Goal: Information Seeking & Learning: Learn about a topic

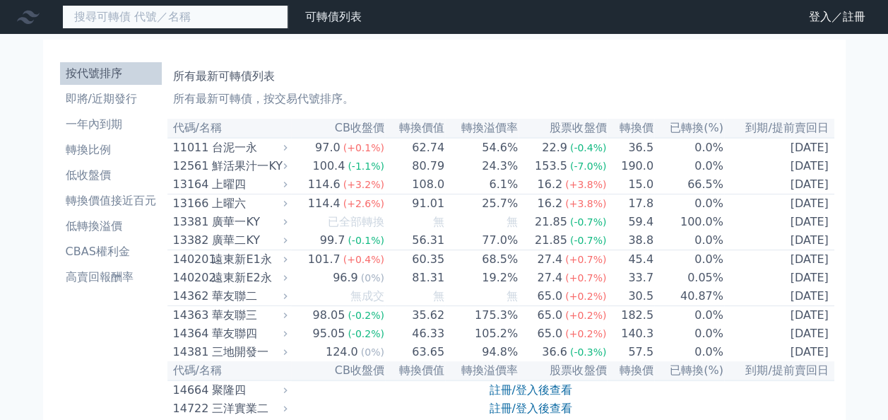
click at [146, 8] on input at bounding box center [175, 17] width 226 height 24
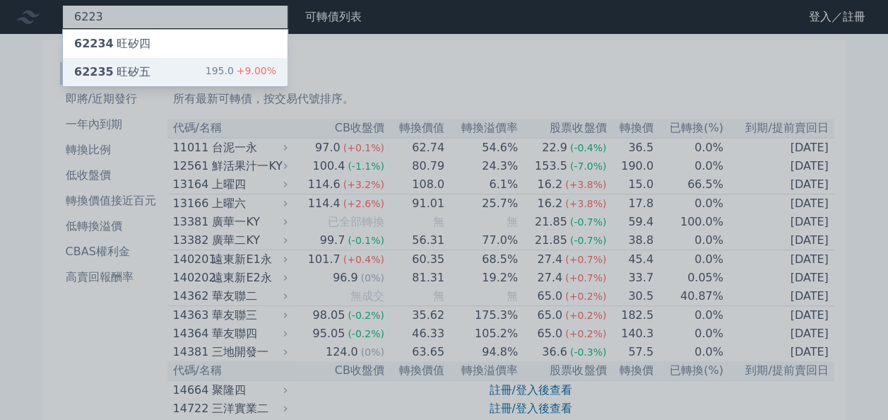
type input "6223"
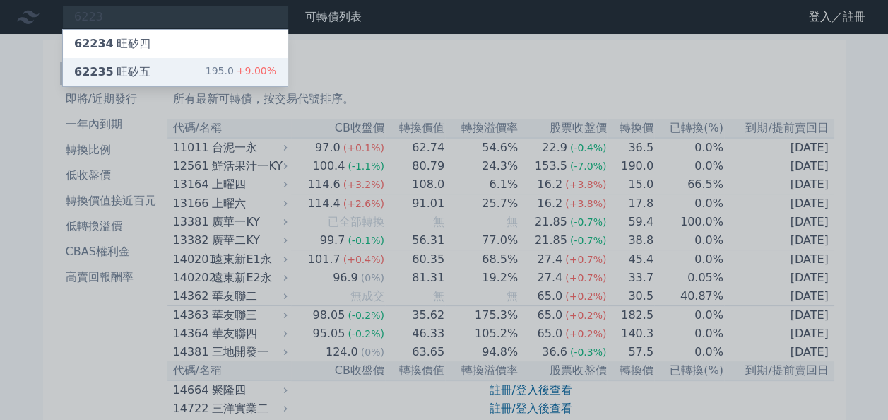
click at [153, 75] on div "62235 旺矽五 195.0 +9.00%" at bounding box center [175, 72] width 225 height 28
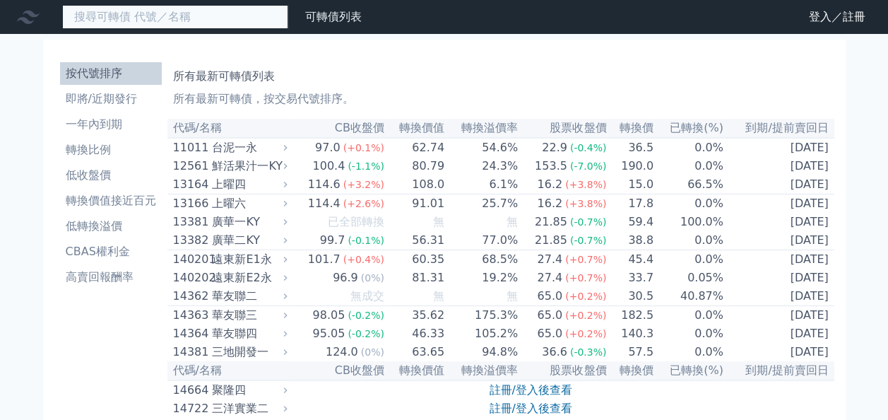
click at [213, 25] on input at bounding box center [175, 17] width 226 height 24
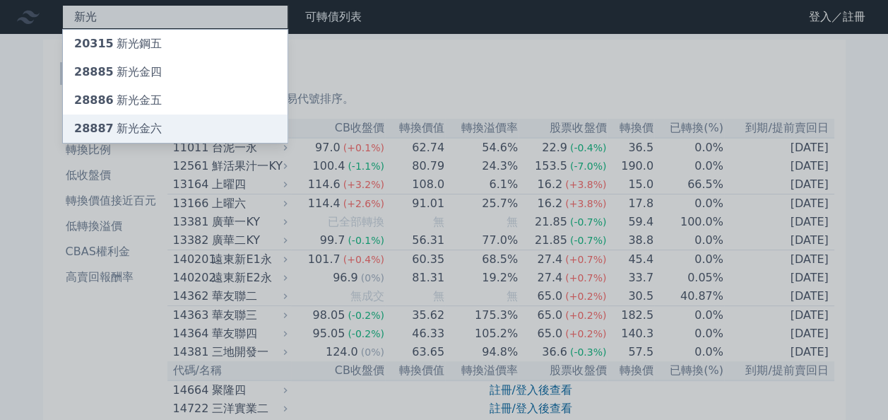
type input "新光"
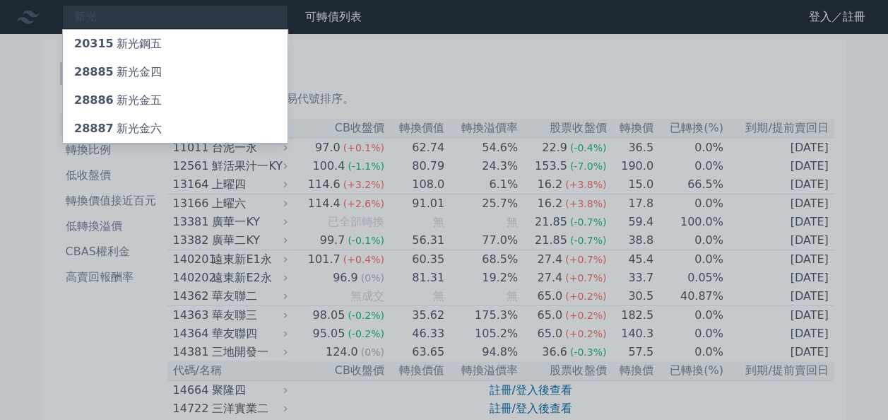
click at [141, 131] on div "28887 新光[PERSON_NAME]" at bounding box center [118, 128] width 88 height 17
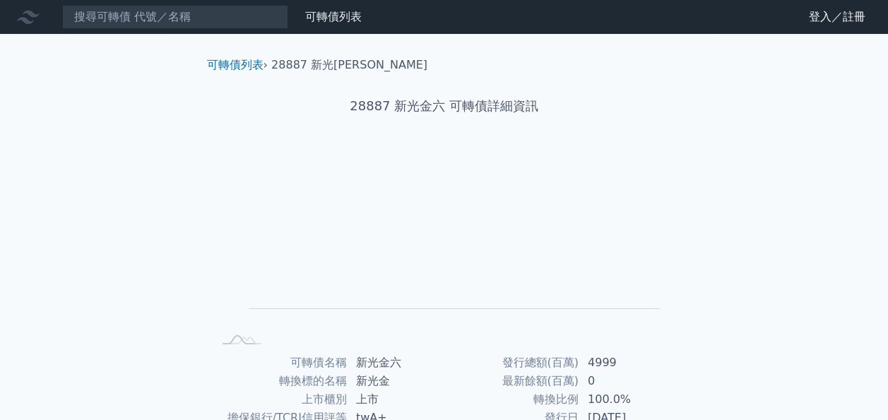
scroll to position [235, 0]
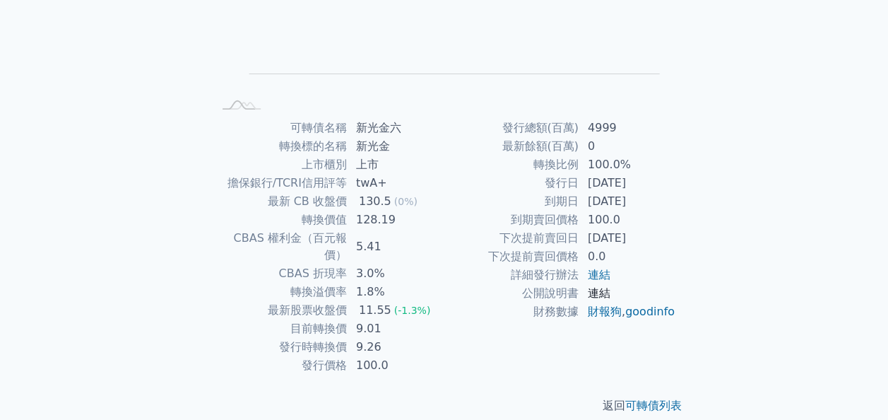
click at [601, 287] on link "連結" at bounding box center [599, 292] width 23 height 13
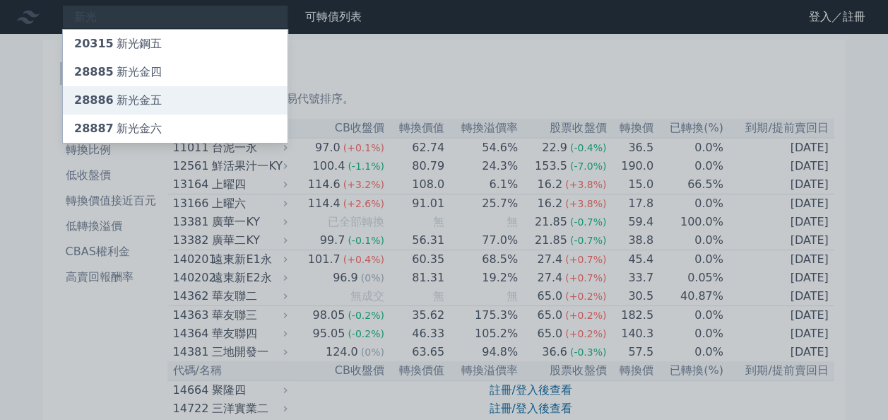
click at [131, 95] on div "28886 新光金五" at bounding box center [118, 100] width 88 height 17
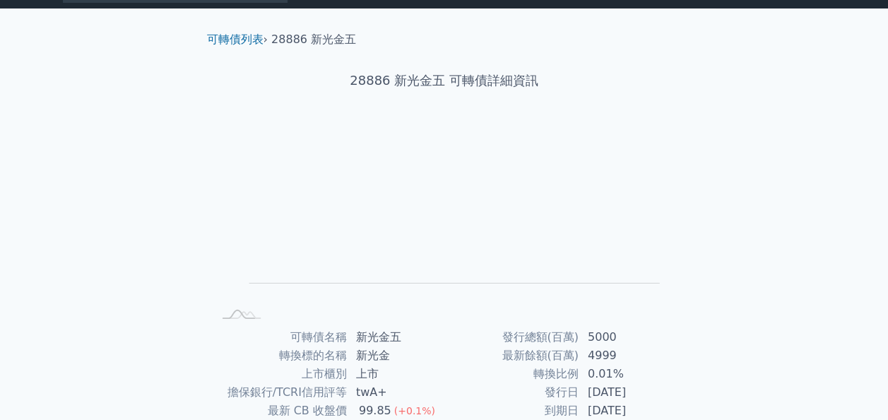
scroll to position [28, 0]
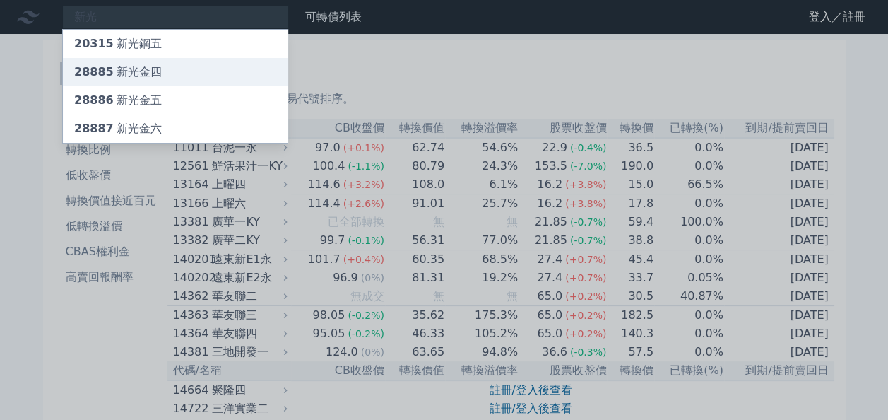
click at [131, 72] on div "28885 新光金四" at bounding box center [118, 72] width 88 height 17
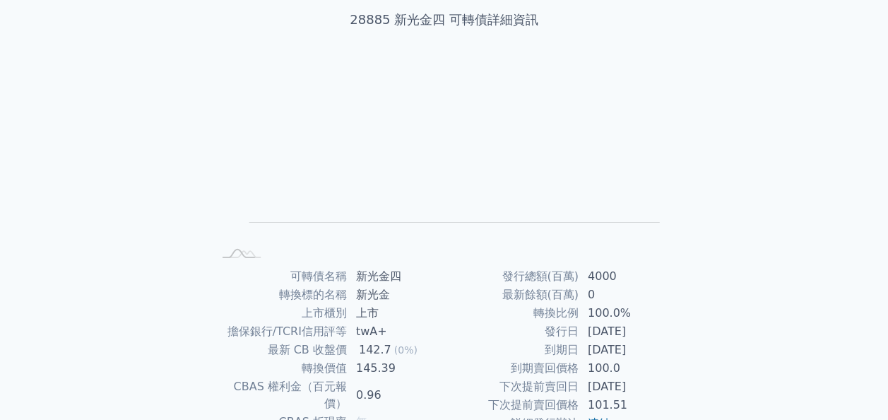
scroll to position [113, 0]
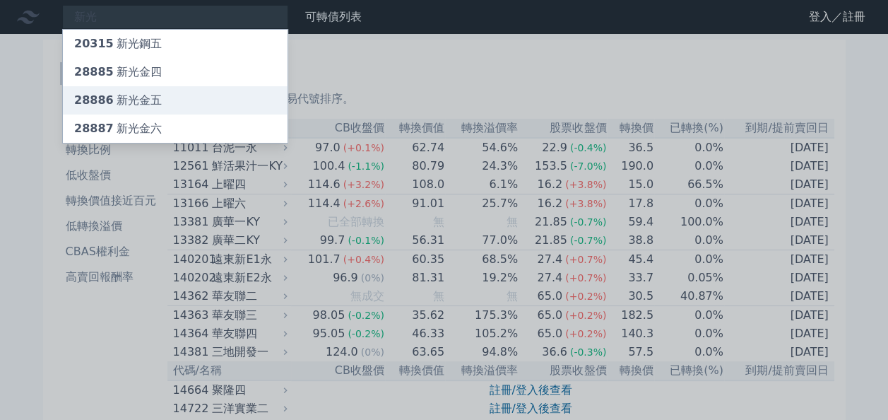
click at [146, 93] on div "28886 新光金五" at bounding box center [118, 100] width 88 height 17
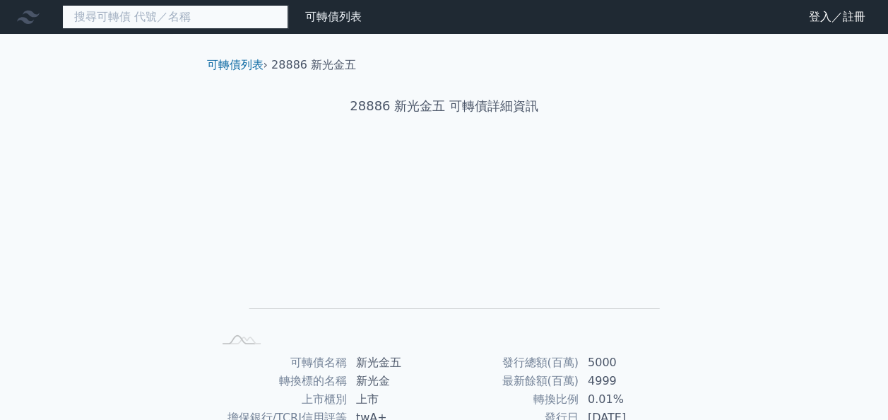
click at [96, 14] on input at bounding box center [175, 17] width 226 height 24
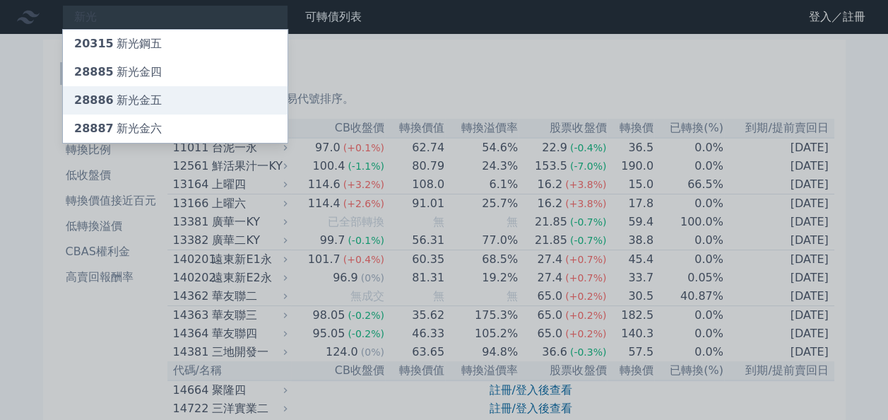
click at [141, 100] on div "28886 新光金五" at bounding box center [118, 100] width 88 height 17
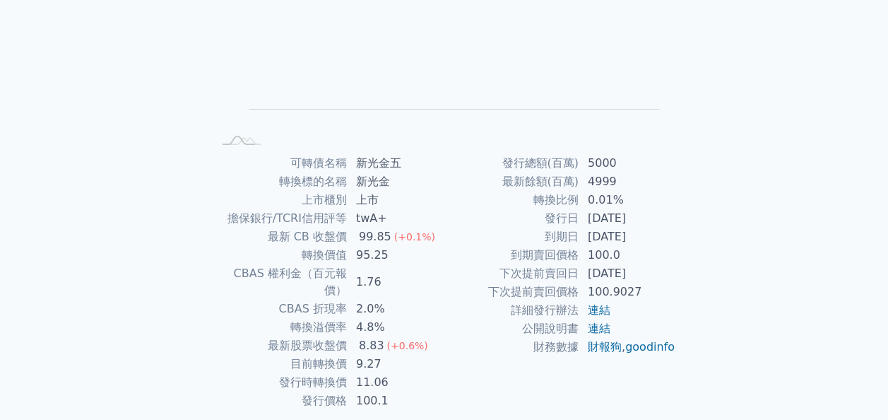
scroll to position [198, 0]
click at [598, 312] on link "連結" at bounding box center [599, 310] width 23 height 13
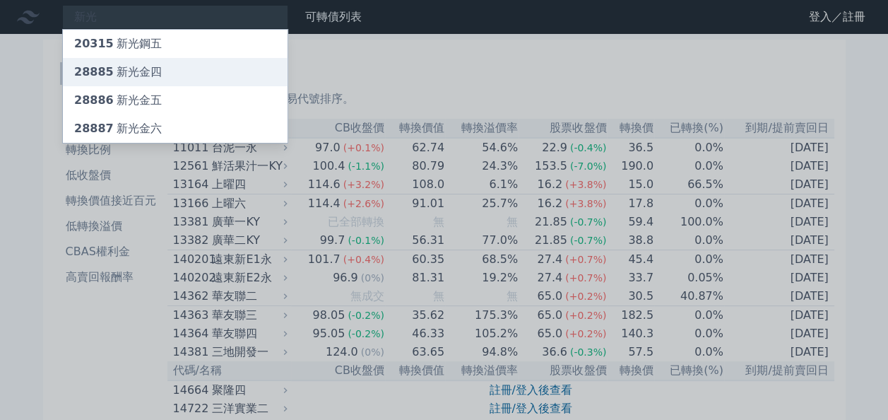
click at [112, 71] on div "28885 新光金四" at bounding box center [118, 72] width 88 height 17
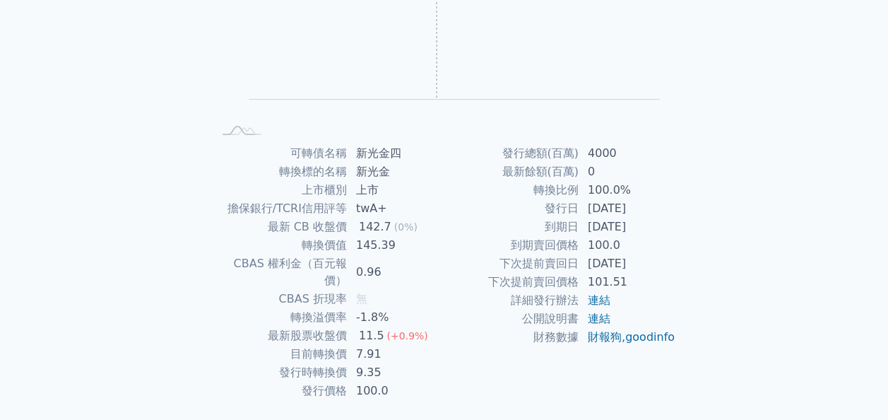
scroll to position [235, 0]
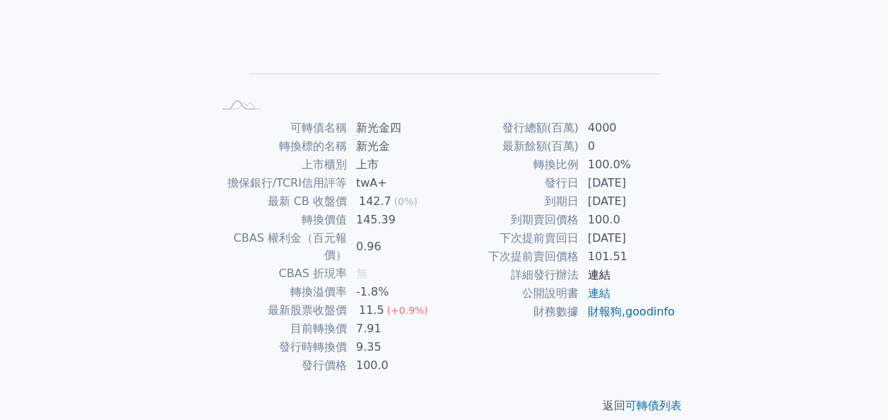
click at [591, 278] on link "連結" at bounding box center [599, 274] width 23 height 13
click at [600, 292] on link "連結" at bounding box center [599, 292] width 23 height 13
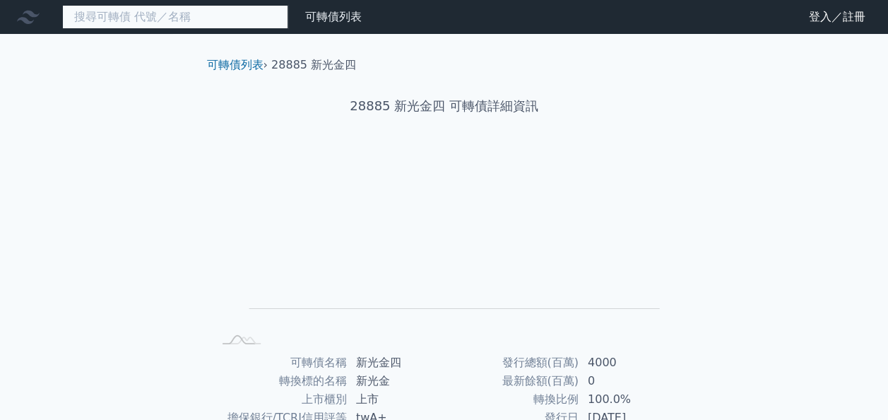
click at [100, 26] on input at bounding box center [175, 17] width 226 height 24
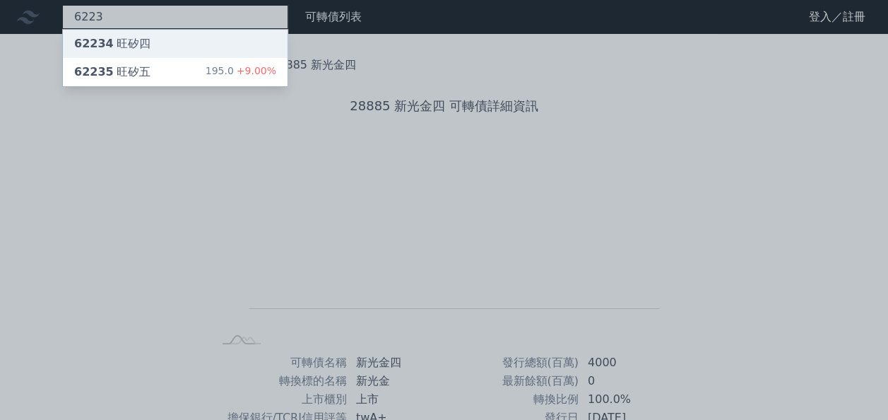
type input "6223"
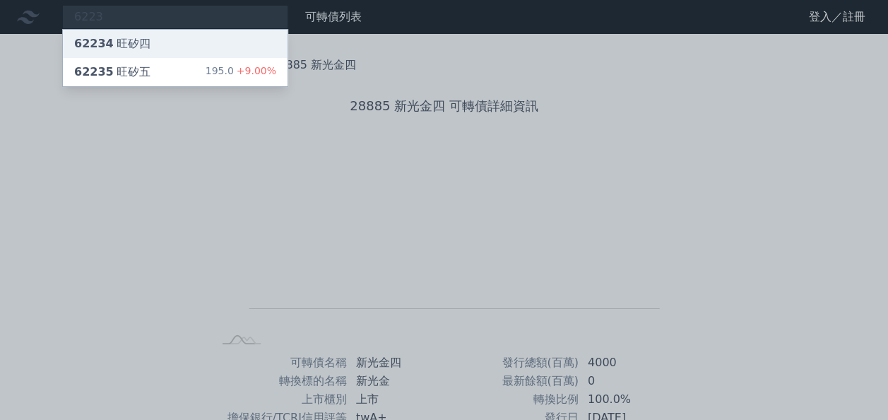
click at [129, 45] on div "62234 旺矽四" at bounding box center [112, 43] width 76 height 17
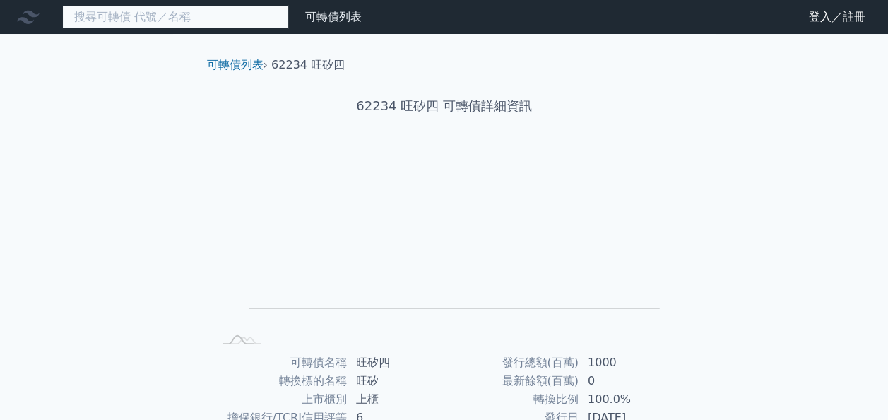
click at [167, 26] on input at bounding box center [175, 17] width 226 height 24
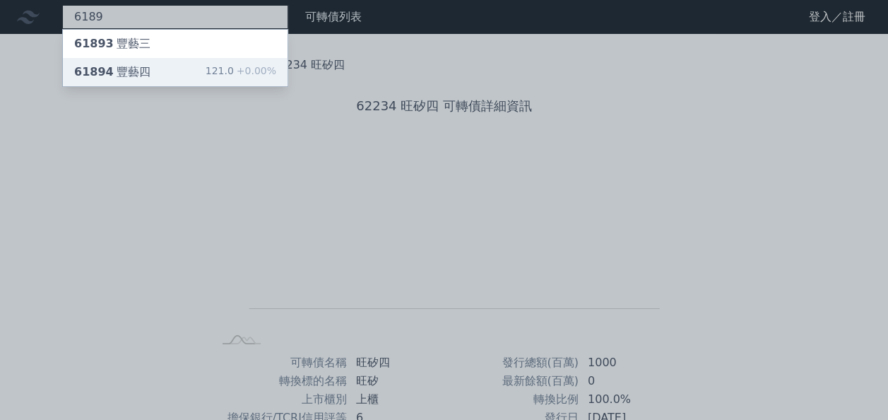
type input "6189"
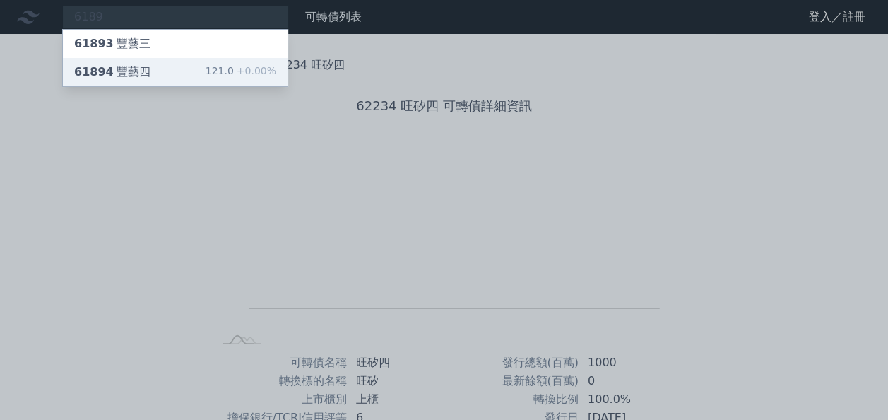
click at [124, 68] on div "61894 豐藝四" at bounding box center [112, 72] width 76 height 17
